Goal: Information Seeking & Learning: Learn about a topic

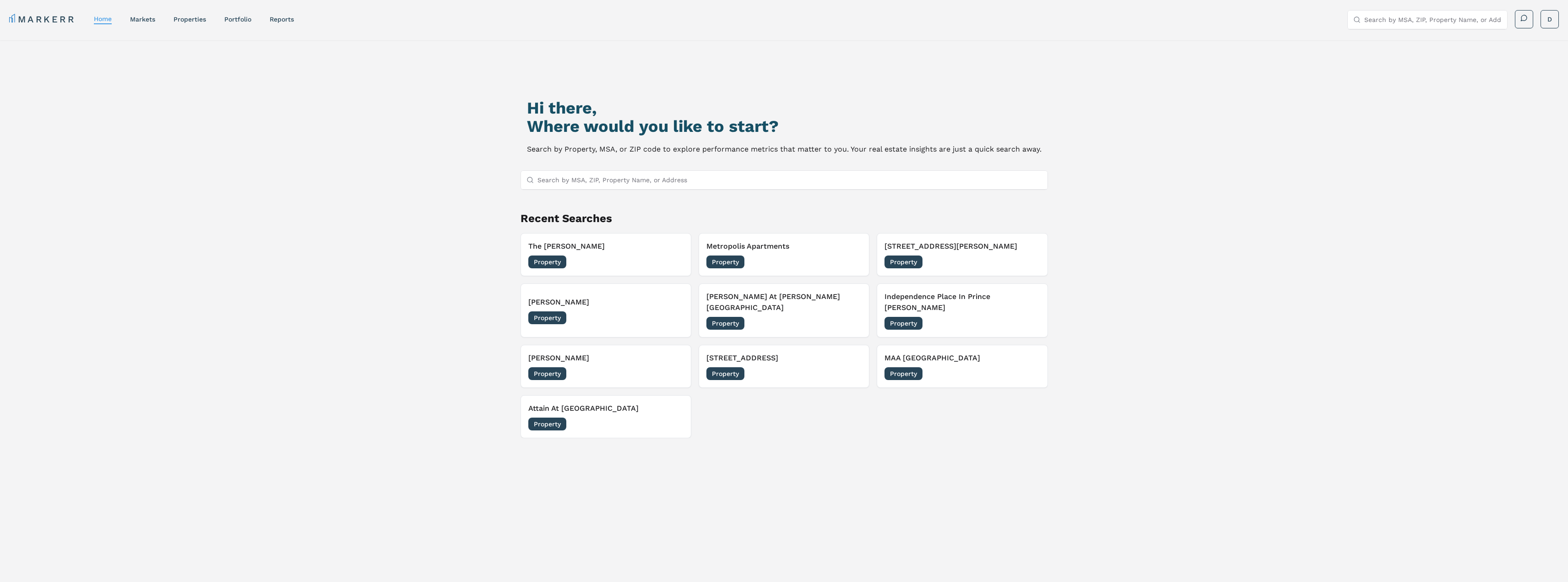
click at [643, 183] on input "Search by MSA, ZIP, Property Name, or Address" at bounding box center [790, 180] width 505 height 18
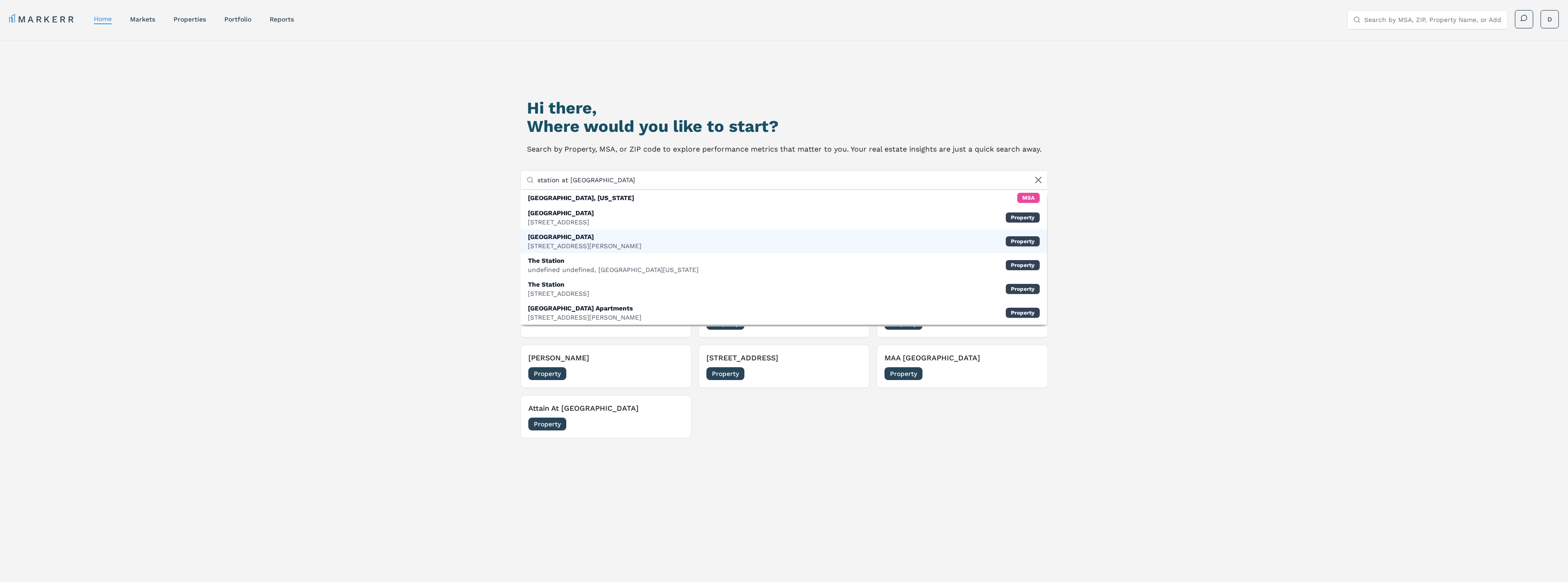
scroll to position [46, 0]
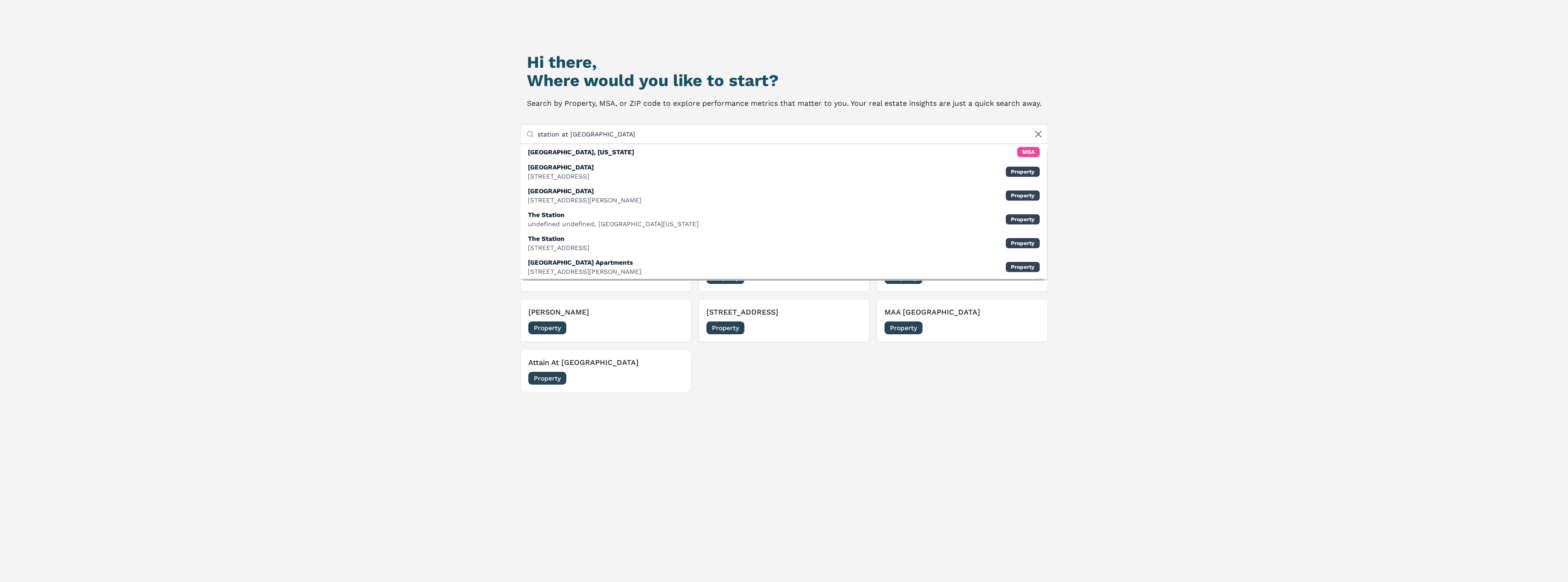
drag, startPoint x: 620, startPoint y: 133, endPoint x: 521, endPoint y: 139, distance: 99.2
click at [520, 139] on div "Hi there, Where would you like to start? Search by Property, MSA, or ZIP code t…" at bounding box center [784, 300] width 1098 height 582
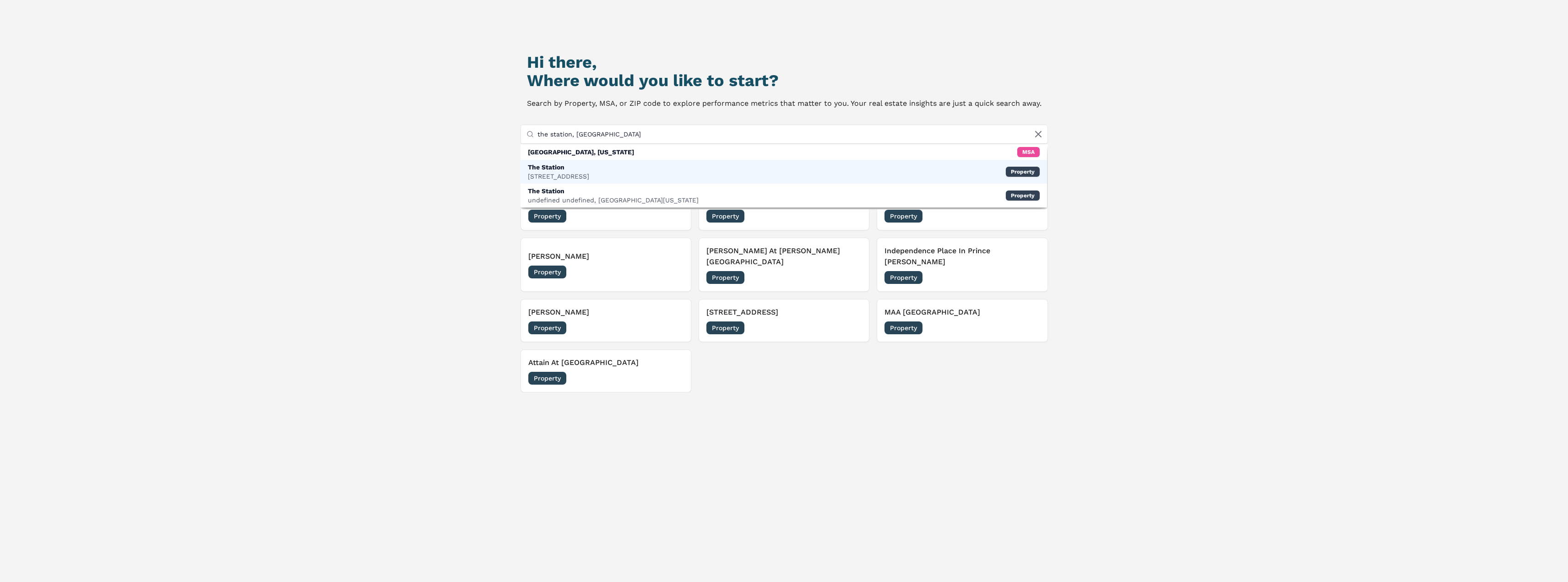
type input "the station, [GEOGRAPHIC_DATA]"
click at [546, 164] on div "The Station" at bounding box center [558, 167] width 61 height 9
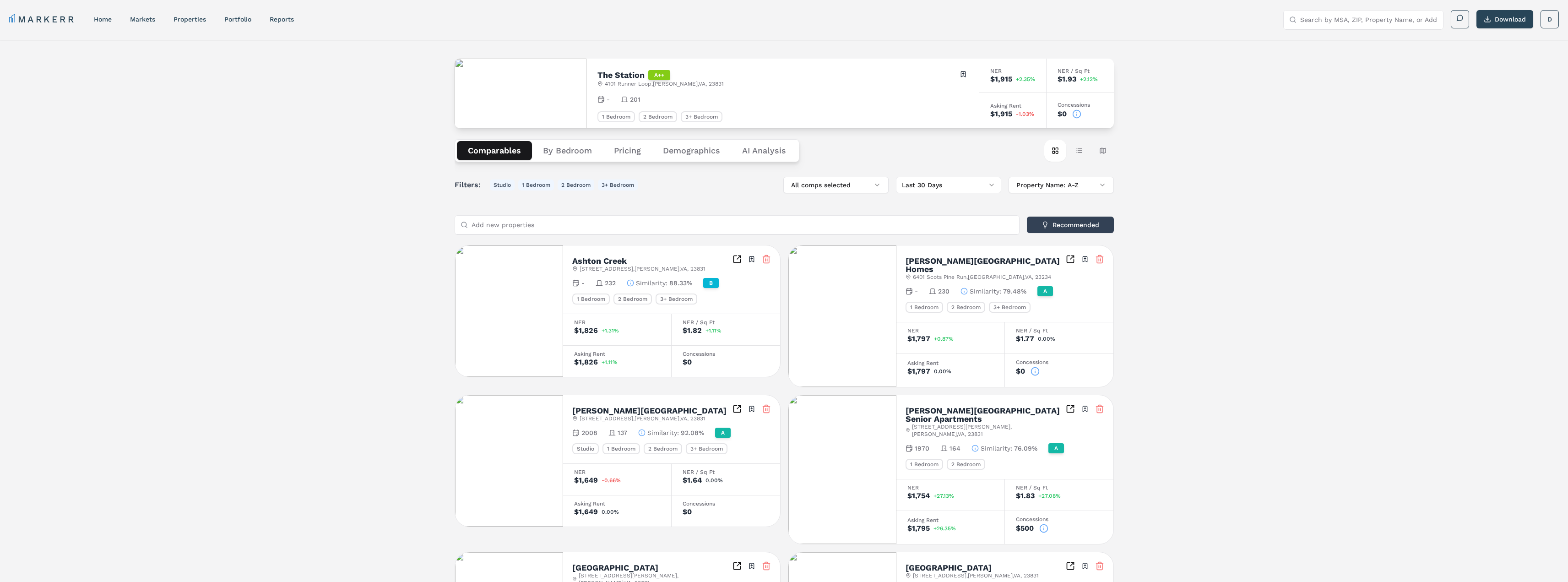
click at [554, 155] on button "By Bedroom" at bounding box center [567, 150] width 71 height 19
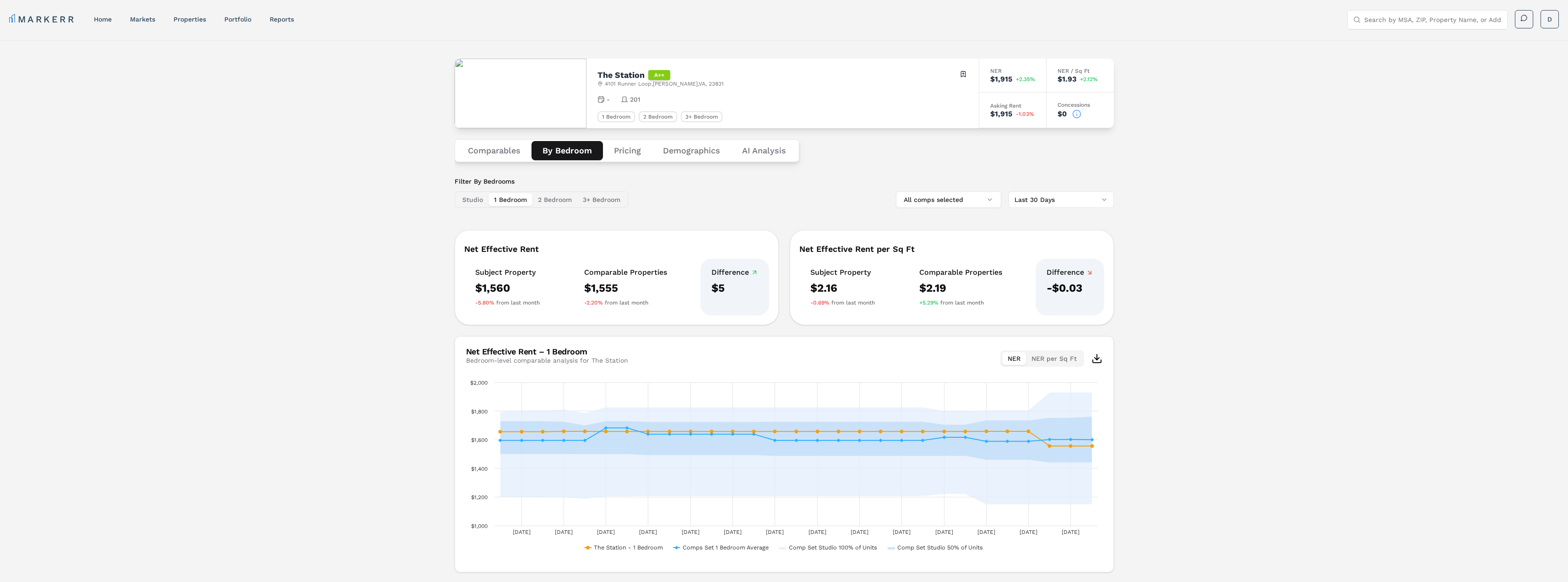
scroll to position [25, 0]
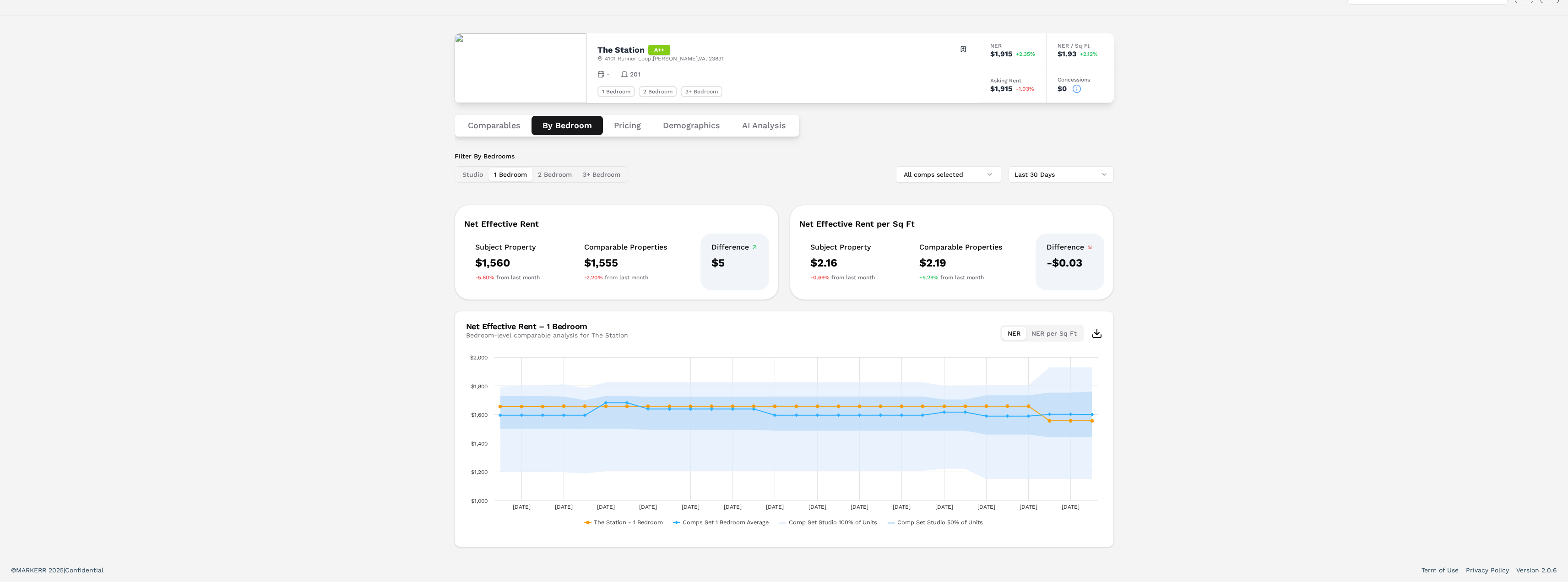
scroll to position [46, 0]
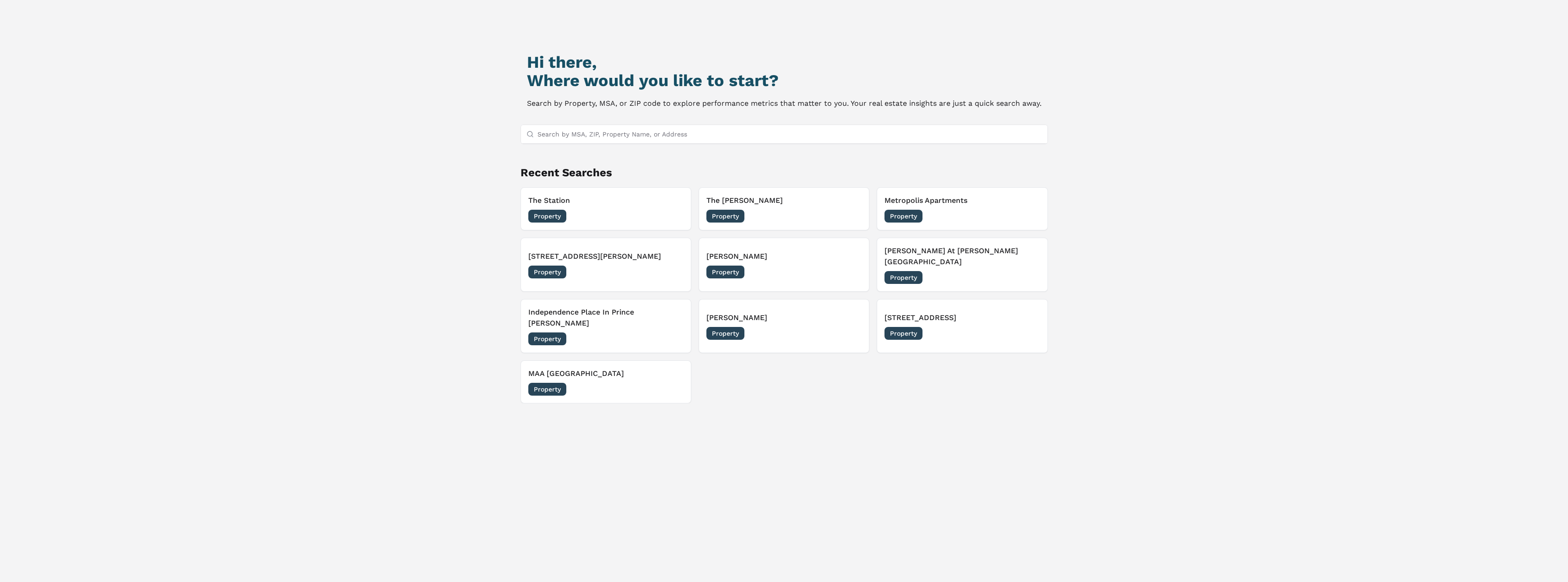
click at [561, 139] on input "Search by MSA, ZIP, Property Name, or Address" at bounding box center [790, 134] width 505 height 18
type input "[PERSON_NAME] at [PERSON_NAME]"
click at [592, 166] on div "[PERSON_NAME] At [PERSON_NAME][GEOGRAPHIC_DATA]" at bounding box center [619, 167] width 183 height 9
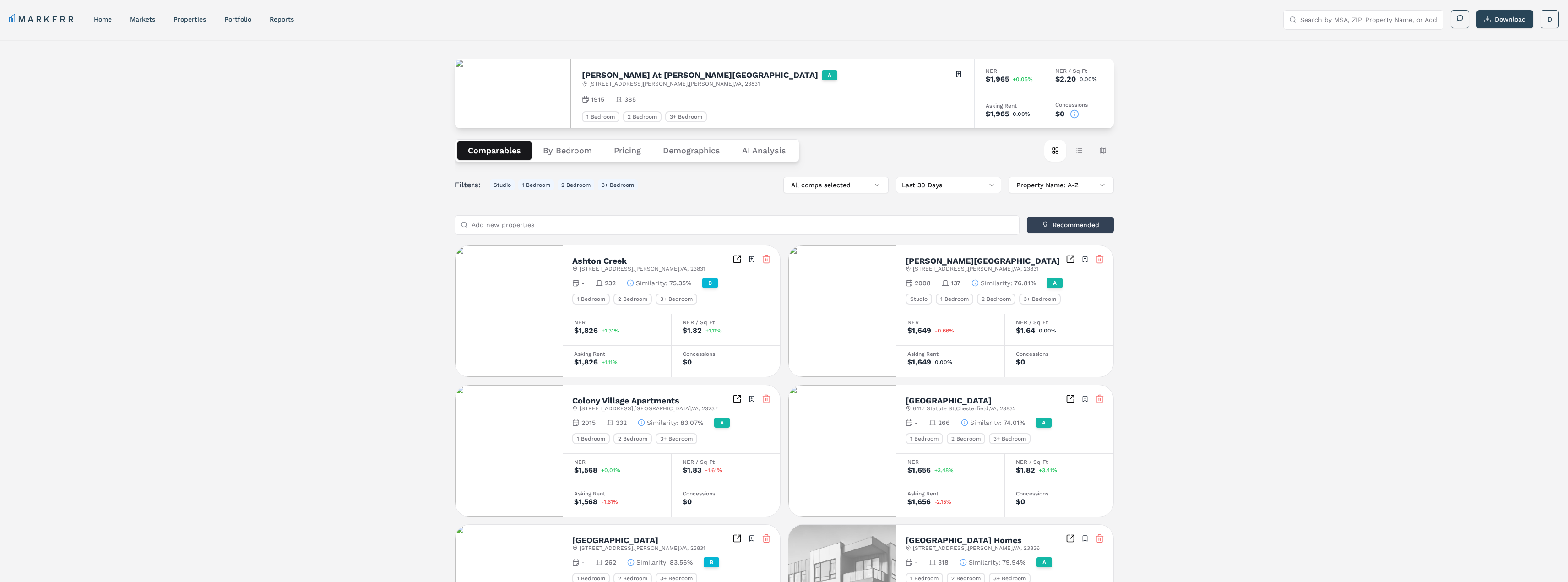
click at [631, 154] on button "Pricing" at bounding box center [627, 150] width 49 height 19
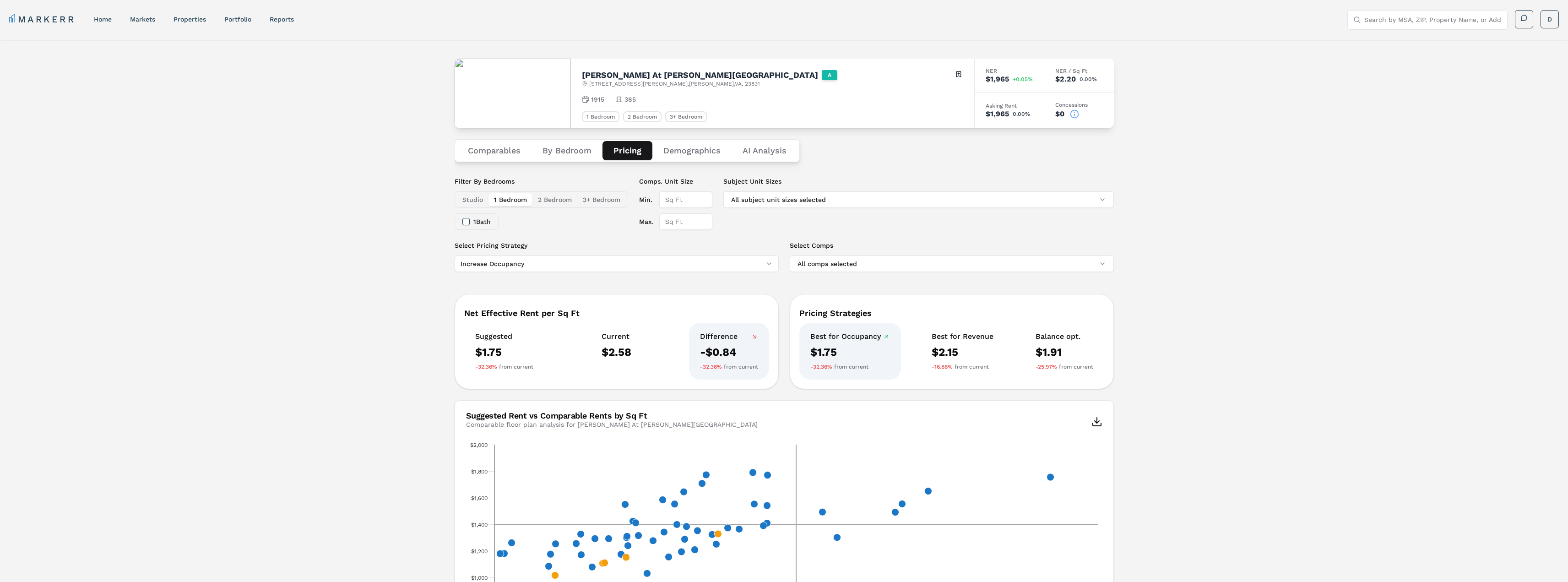
click at [581, 150] on button "By Bedroom" at bounding box center [567, 150] width 71 height 19
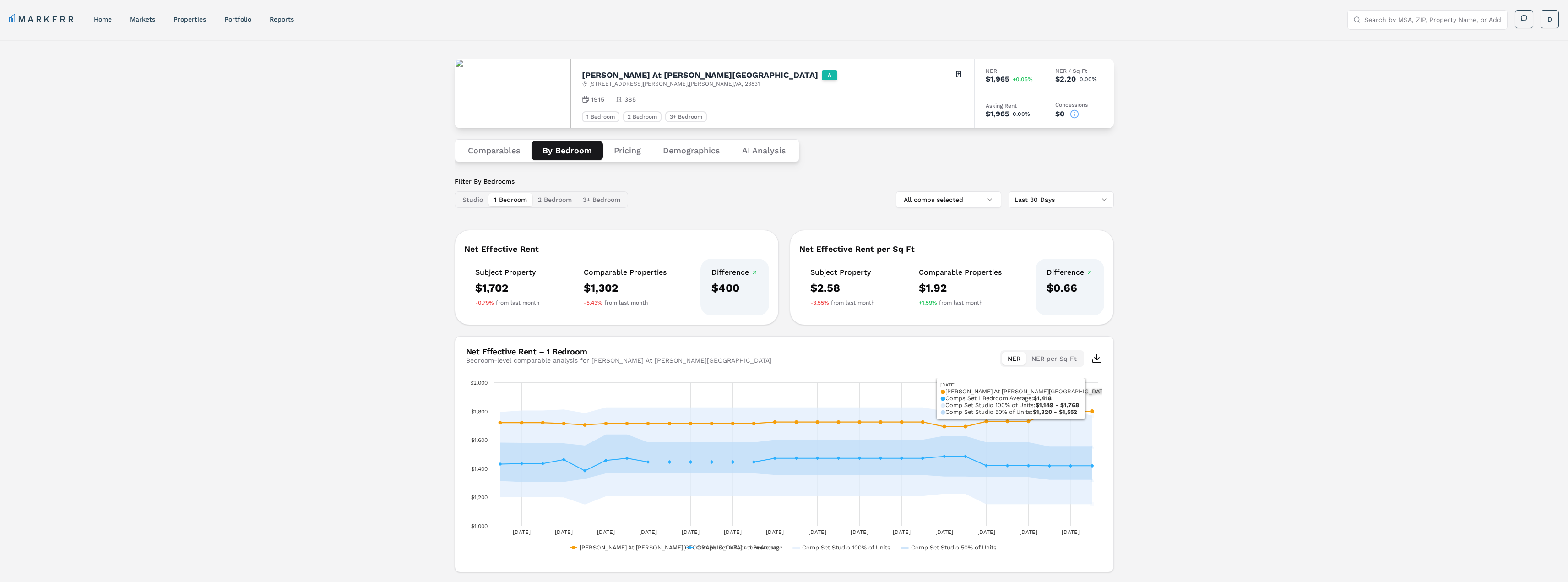
scroll to position [25, 0]
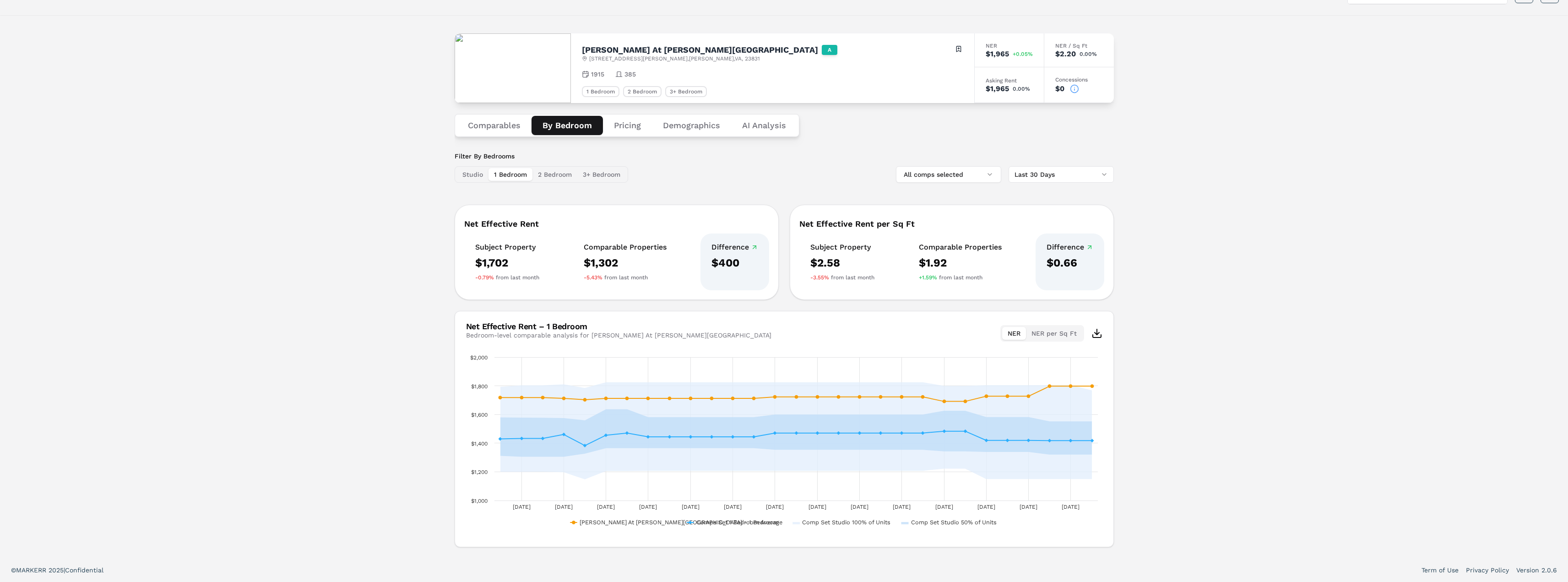
click at [563, 174] on button "2 Bedroom" at bounding box center [555, 174] width 45 height 13
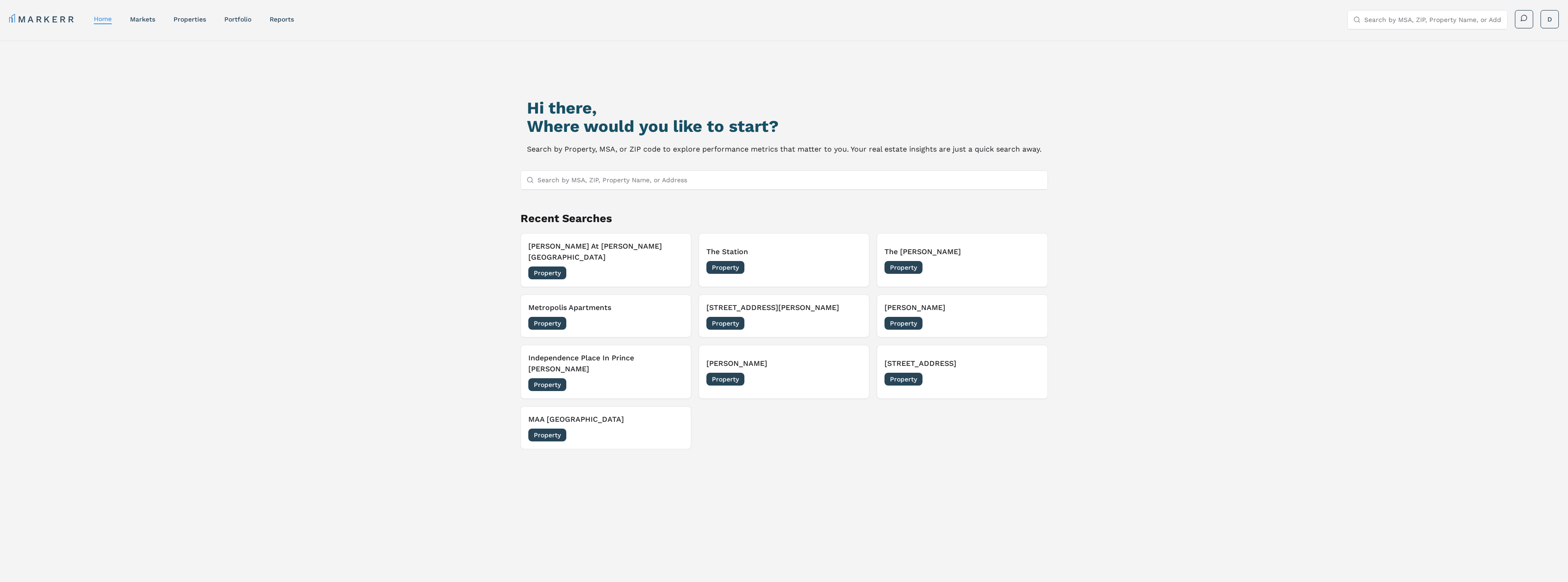
click at [580, 179] on input "Search by MSA, ZIP, Property Name, or Address" at bounding box center [790, 180] width 505 height 18
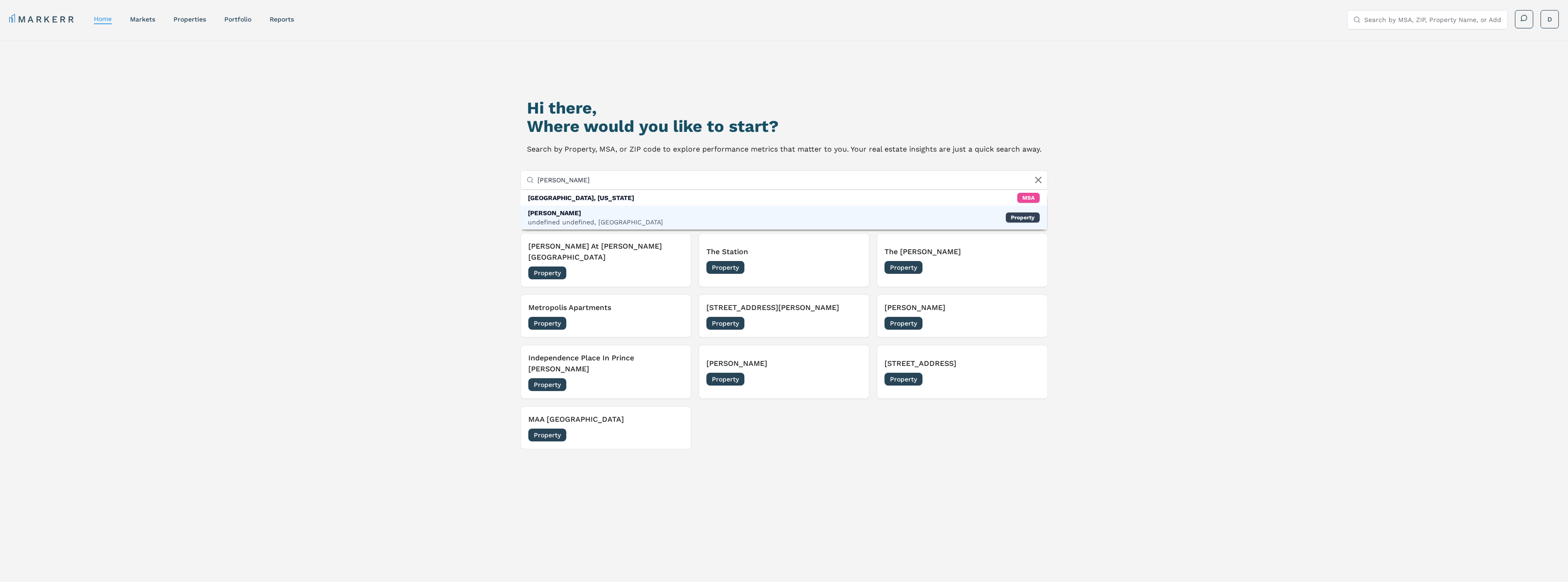
type input "[PERSON_NAME]"
click at [575, 214] on div "[PERSON_NAME]" at bounding box center [595, 213] width 135 height 9
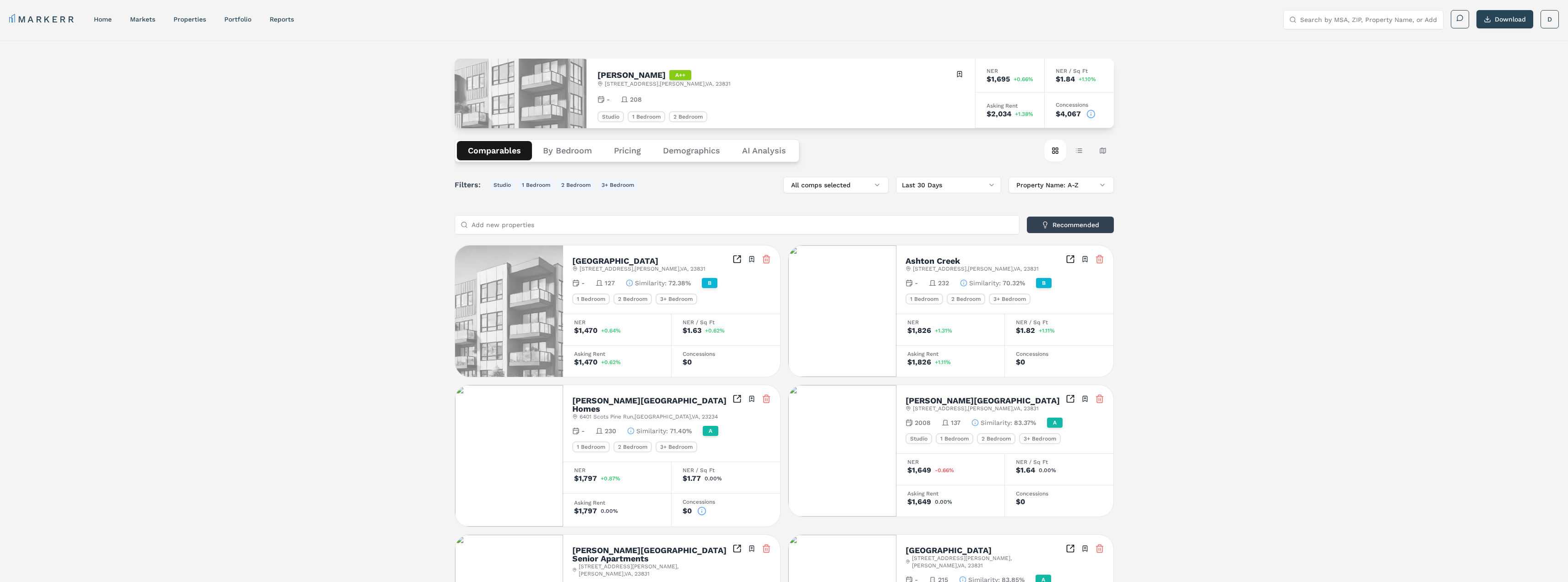
click at [569, 152] on button "By Bedroom" at bounding box center [567, 150] width 71 height 19
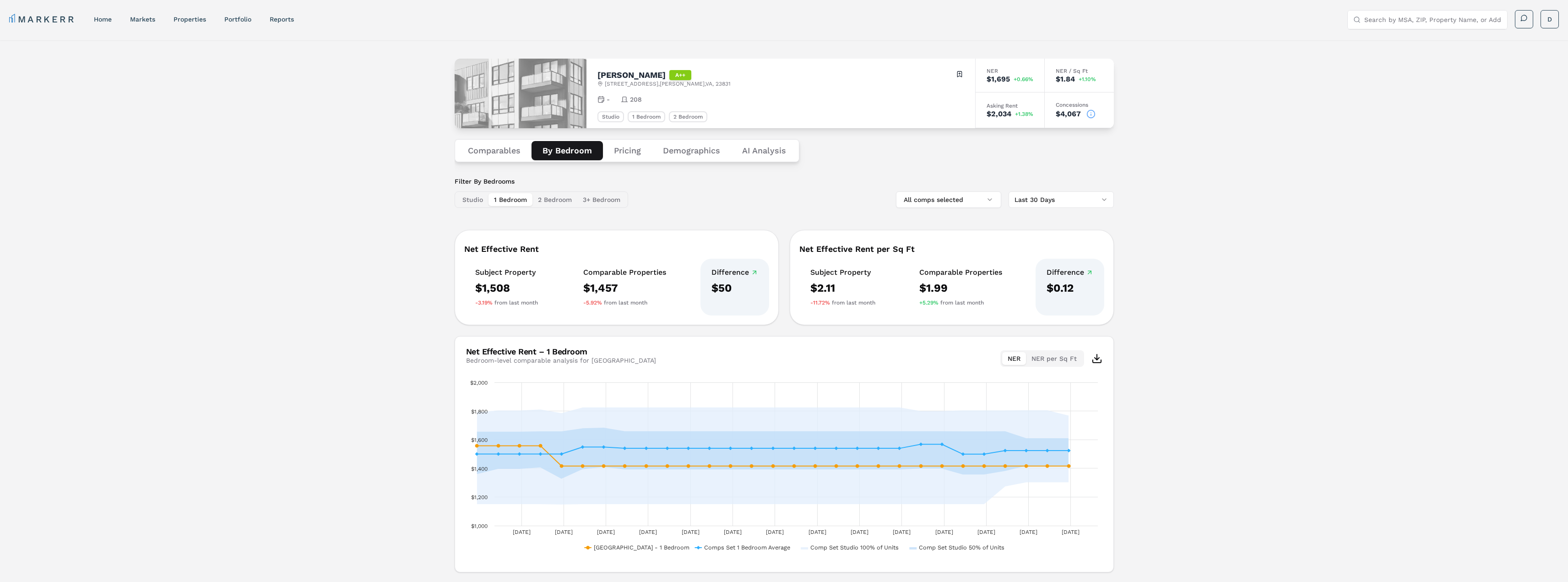
click at [518, 201] on button "1 Bedroom" at bounding box center [510, 199] width 44 height 13
click at [398, 355] on div "Madison Ironbridge A++ [STREET_ADDRESS][PERSON_NAME] Toggle portfolio menu - 20…" at bounding box center [784, 311] width 1568 height 543
click at [549, 203] on button "2 Bedroom" at bounding box center [555, 199] width 45 height 13
